Goal: Information Seeking & Learning: Learn about a topic

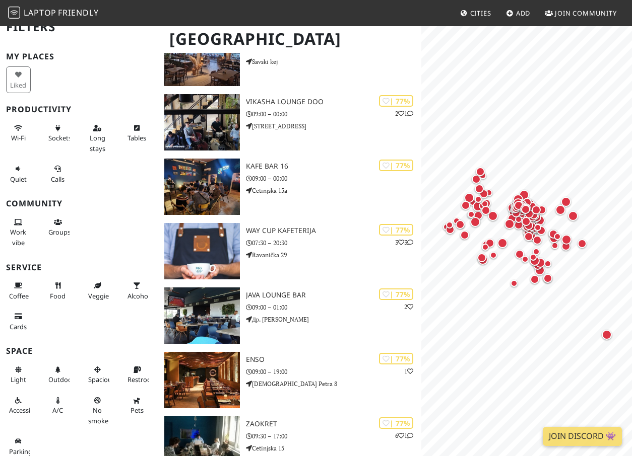
scroll to position [13, 0]
click at [12, 128] on button "Wi-Fi" at bounding box center [18, 133] width 25 height 27
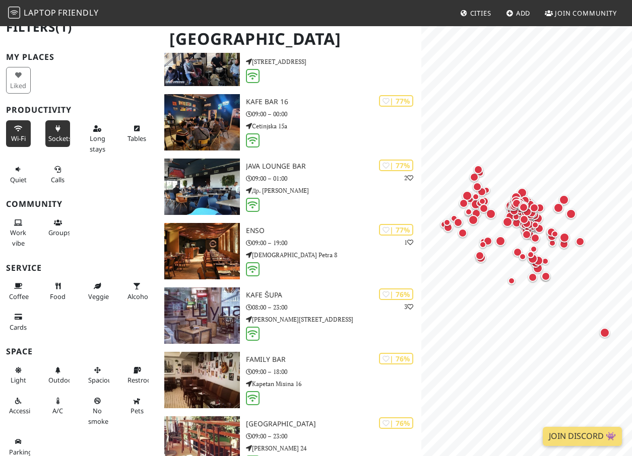
click at [49, 132] on button "Sockets" at bounding box center [57, 133] width 25 height 27
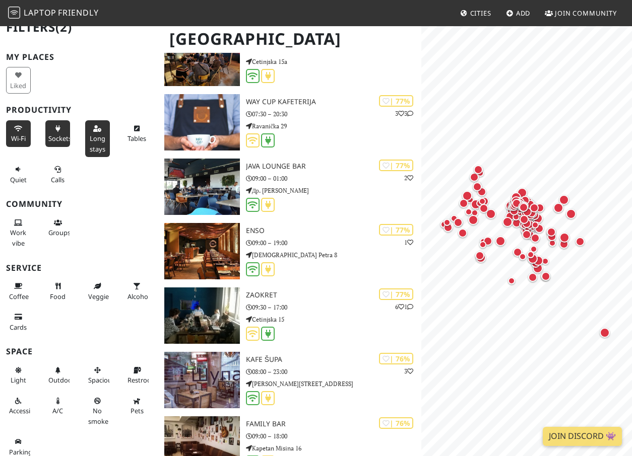
click at [102, 137] on span "Long stays" at bounding box center [98, 143] width 16 height 19
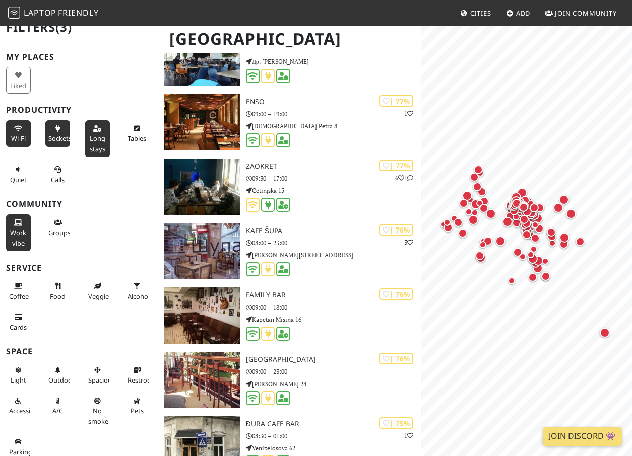
click at [10, 226] on button "Work vibe" at bounding box center [18, 233] width 25 height 37
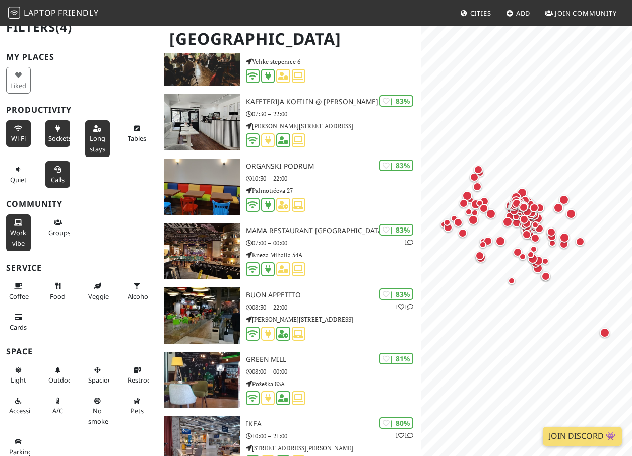
click at [51, 169] on button "Calls" at bounding box center [57, 174] width 25 height 27
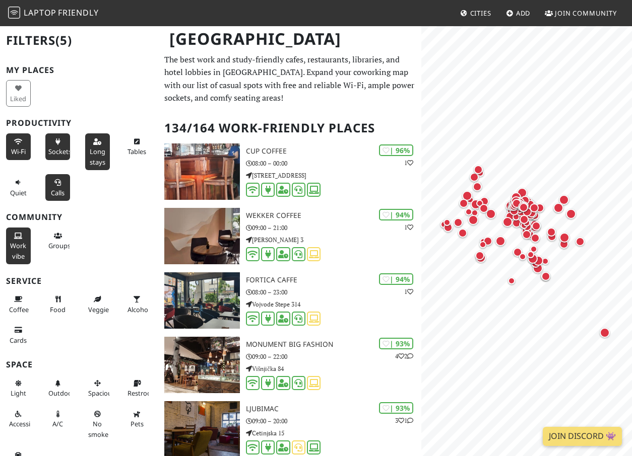
scroll to position [0, 0]
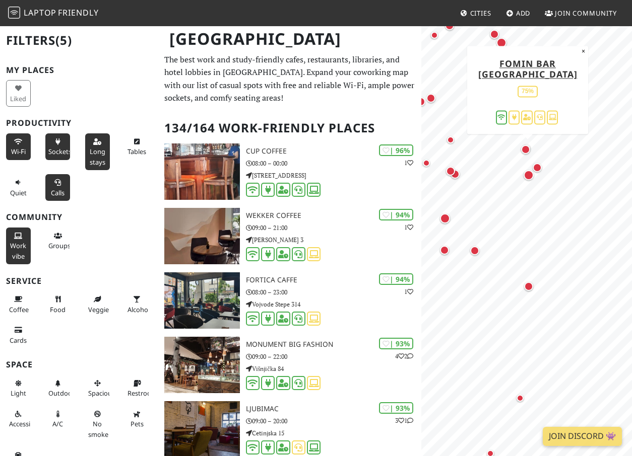
click at [526, 149] on div "Map marker" at bounding box center [525, 149] width 9 height 9
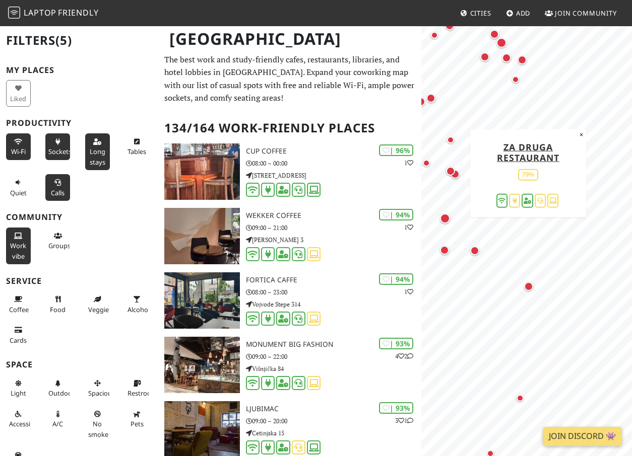
click at [458, 175] on div "Map marker" at bounding box center [452, 173] width 13 height 13
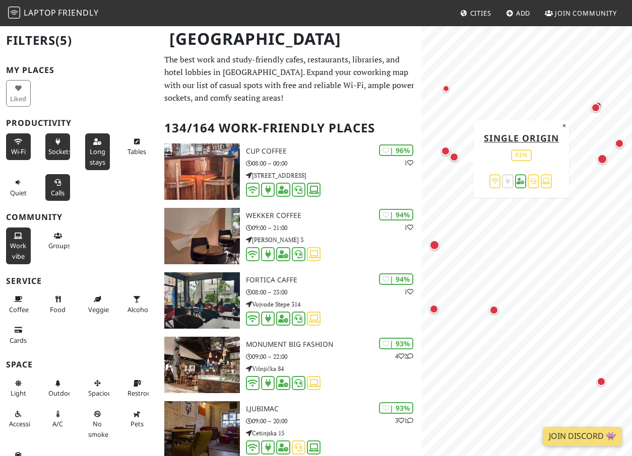
click at [454, 159] on div "Map marker" at bounding box center [453, 157] width 9 height 9
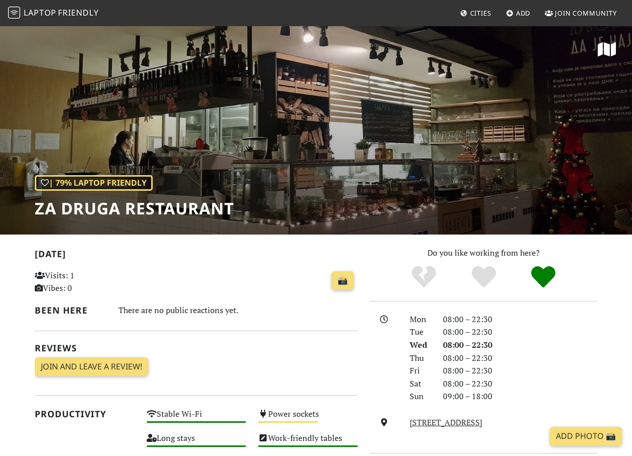
scroll to position [-1, 0]
click at [341, 167] on div "| 79% Laptop Friendly Za Druga Restaurant" at bounding box center [316, 130] width 632 height 210
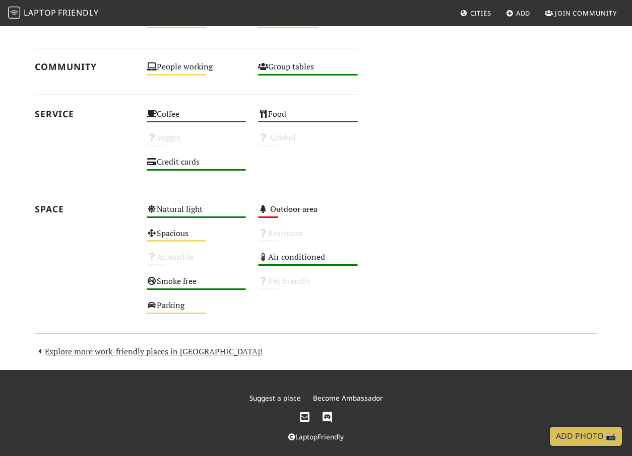
scroll to position [578, 0]
